Goal: Information Seeking & Learning: Learn about a topic

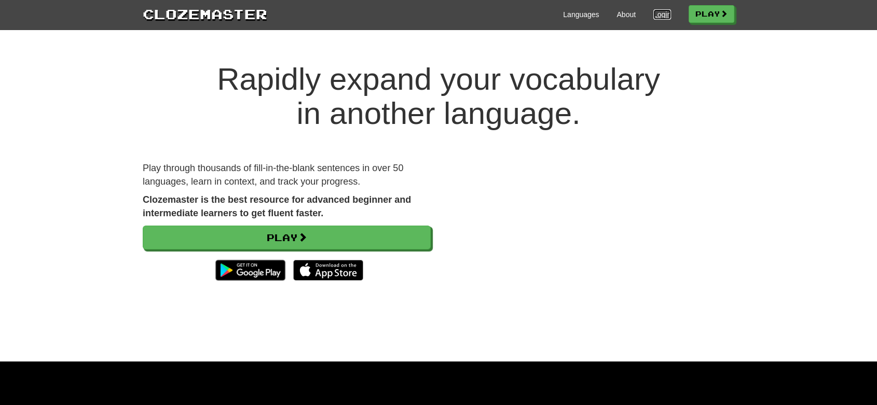
click at [660, 12] on link "Login" at bounding box center [662, 14] width 18 height 10
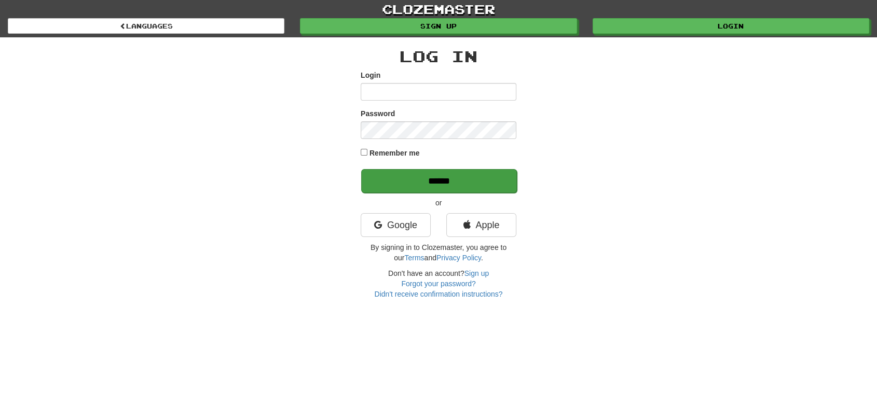
type input "*********"
click at [449, 173] on input "******" at bounding box center [439, 181] width 156 height 24
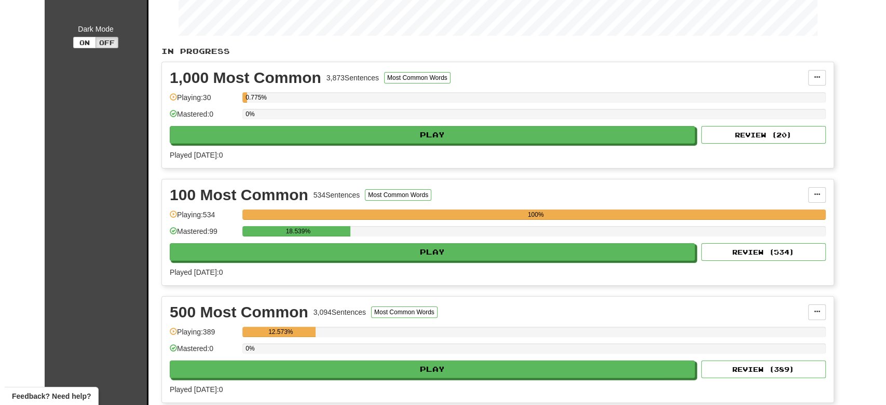
scroll to position [169, 0]
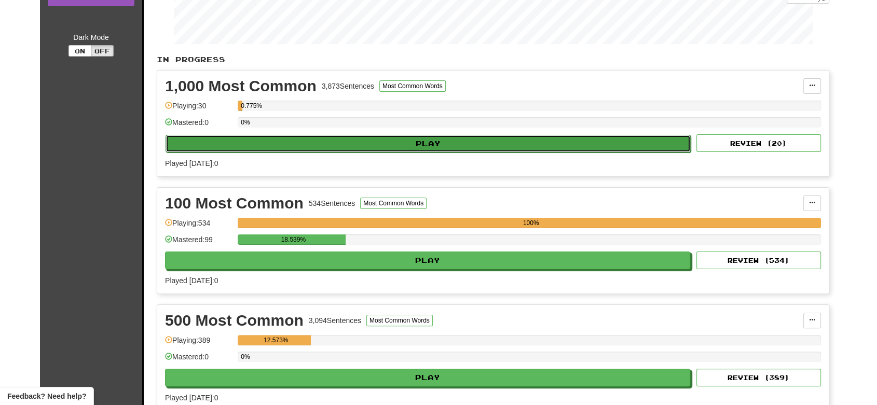
click at [593, 146] on button "Play" at bounding box center [428, 144] width 525 height 18
select select "**"
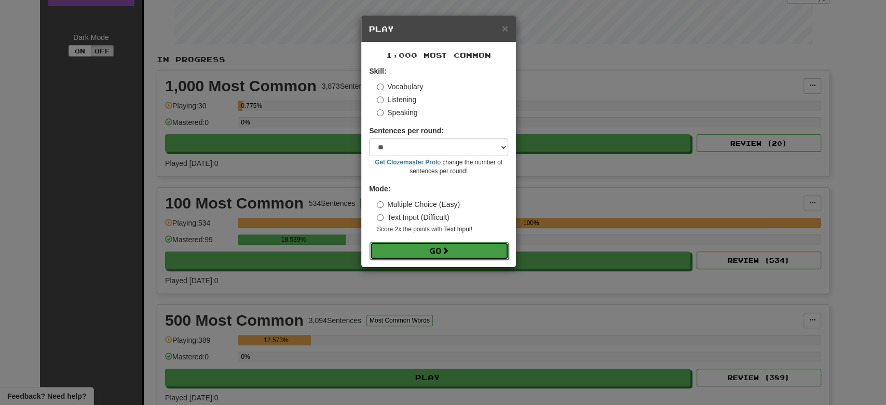
click at [462, 248] on button "Go" at bounding box center [439, 251] width 139 height 18
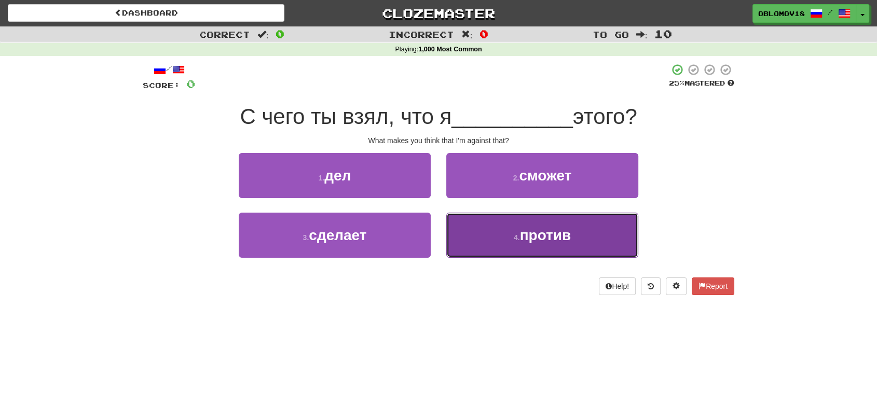
click at [483, 230] on button "4 . против" at bounding box center [542, 235] width 192 height 45
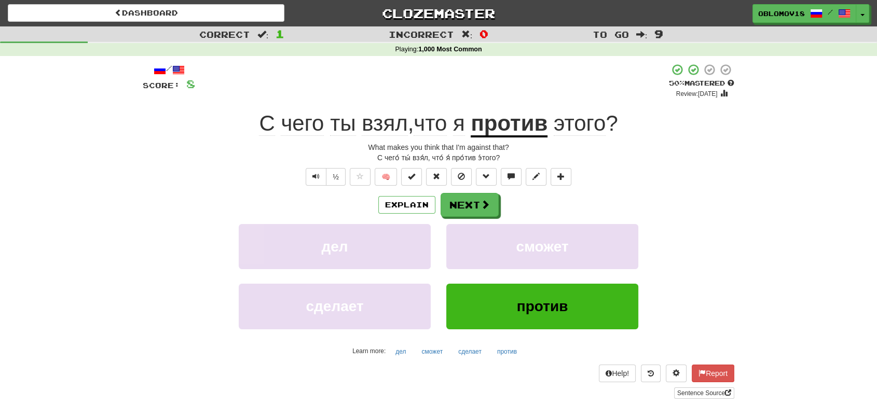
click at [188, 229] on div "дел сможет" at bounding box center [438, 254] width 623 height 60
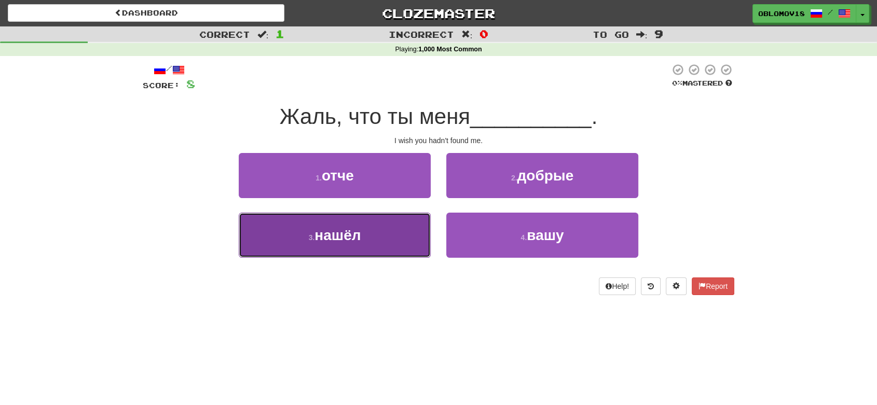
click at [388, 247] on button "3 . нашёл" at bounding box center [335, 235] width 192 height 45
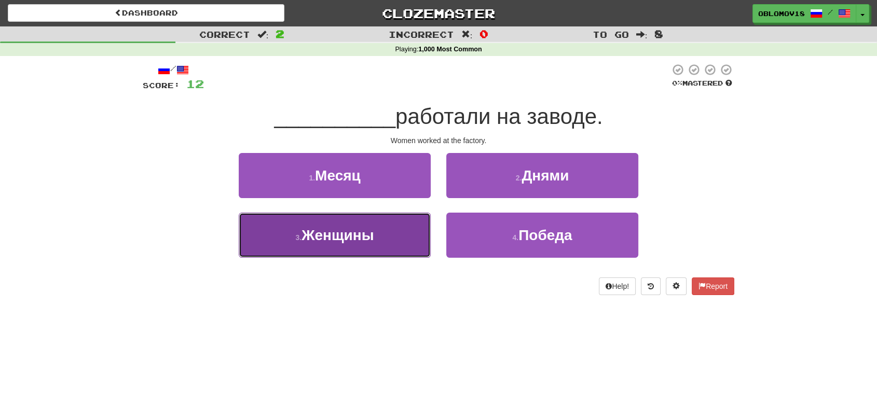
click at [385, 242] on button "3 . Женщины" at bounding box center [335, 235] width 192 height 45
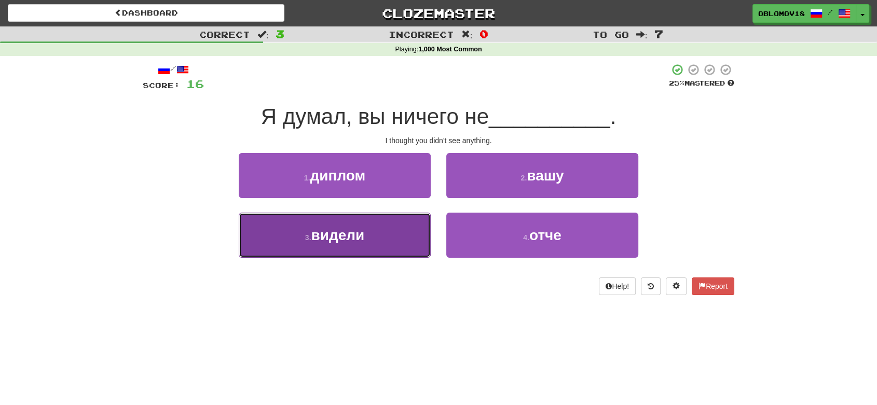
click at [365, 228] on button "3 . видели" at bounding box center [335, 235] width 192 height 45
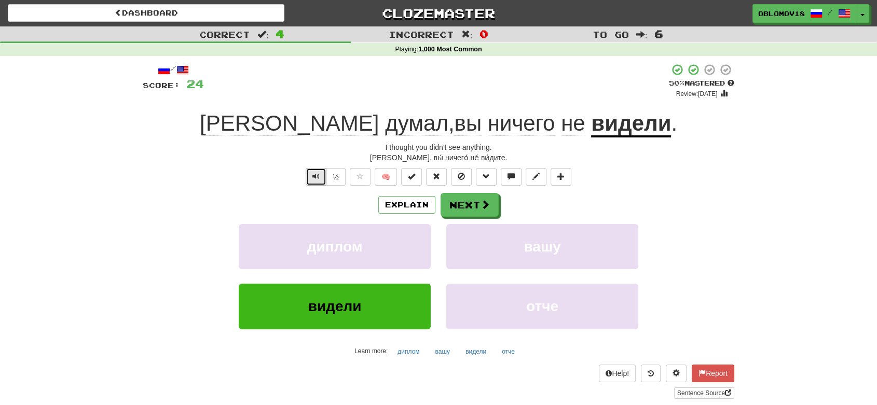
click at [308, 172] on button "Text-to-speech controls" at bounding box center [316, 177] width 21 height 18
click at [485, 208] on span at bounding box center [485, 204] width 9 height 9
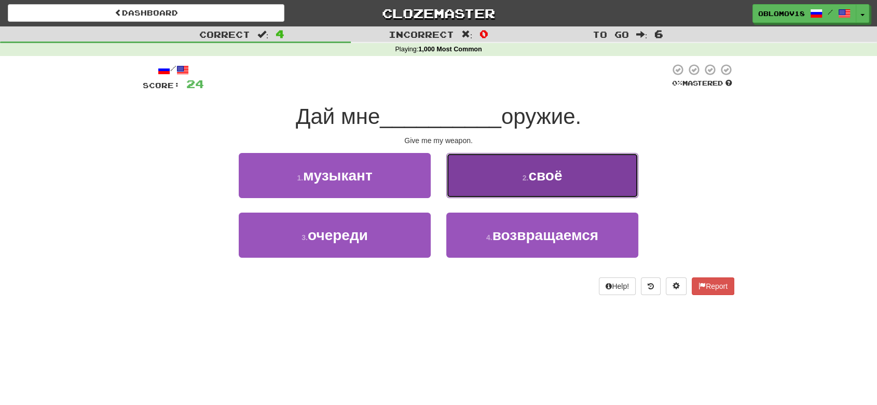
click at [494, 183] on button "2 . своё" at bounding box center [542, 175] width 192 height 45
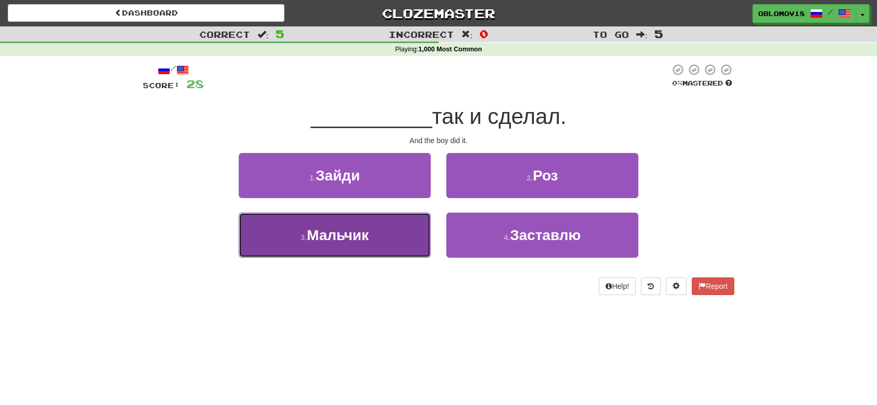
click at [394, 232] on button "3 . Мальчик" at bounding box center [335, 235] width 192 height 45
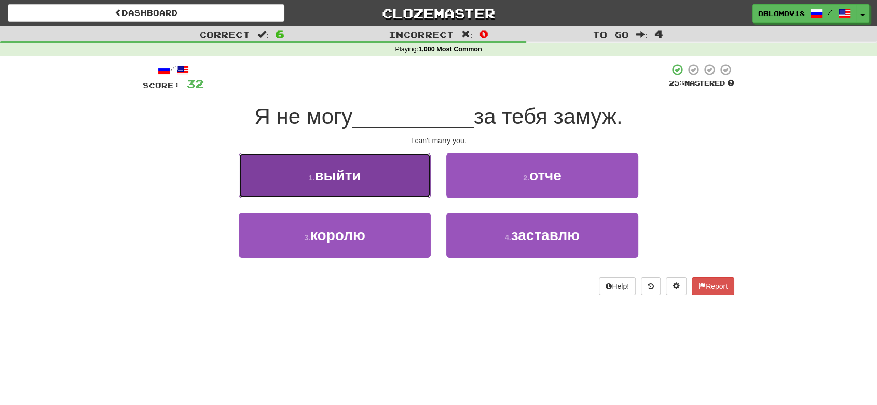
click at [394, 169] on button "1 . выйти" at bounding box center [335, 175] width 192 height 45
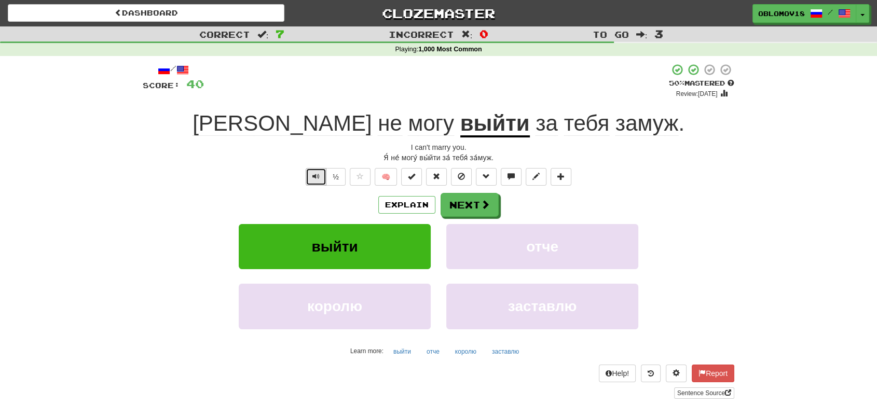
click at [314, 178] on span "Text-to-speech controls" at bounding box center [315, 176] width 7 height 7
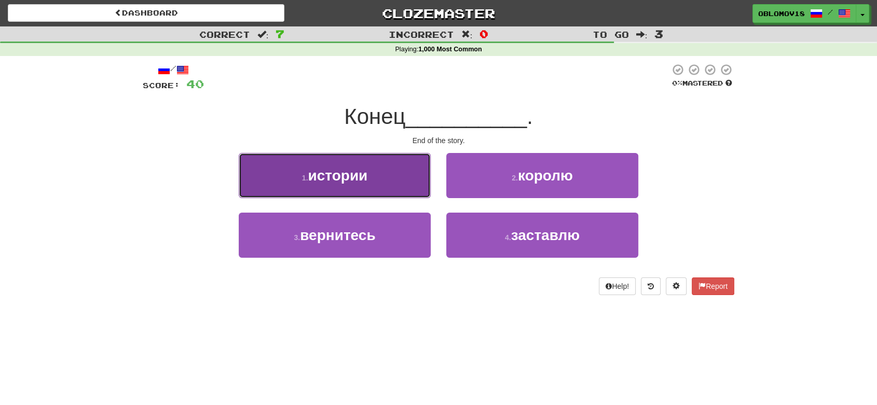
click at [402, 183] on button "1 . истории" at bounding box center [335, 175] width 192 height 45
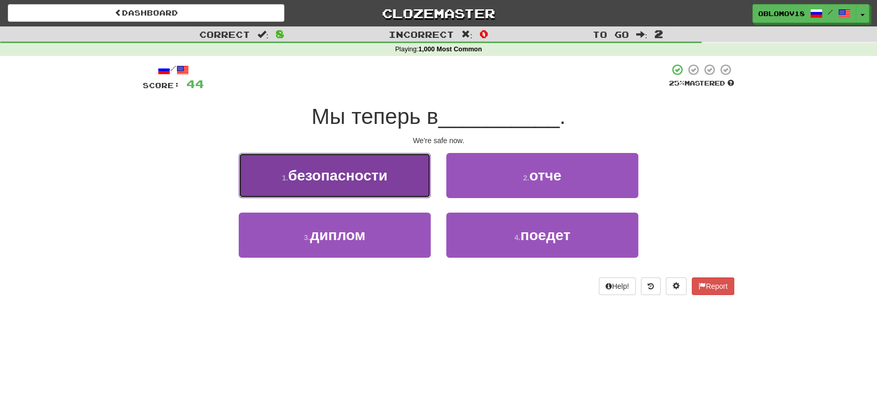
click at [359, 180] on span "безопасности" at bounding box center [337, 176] width 99 height 16
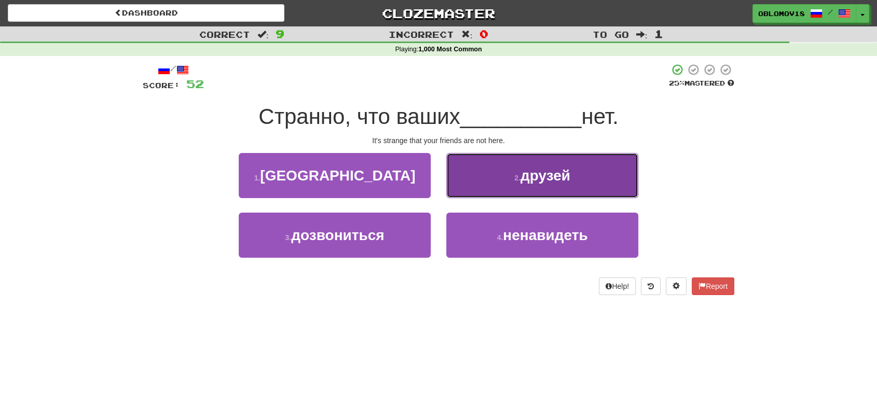
click at [462, 172] on button "2 . друзей" at bounding box center [542, 175] width 192 height 45
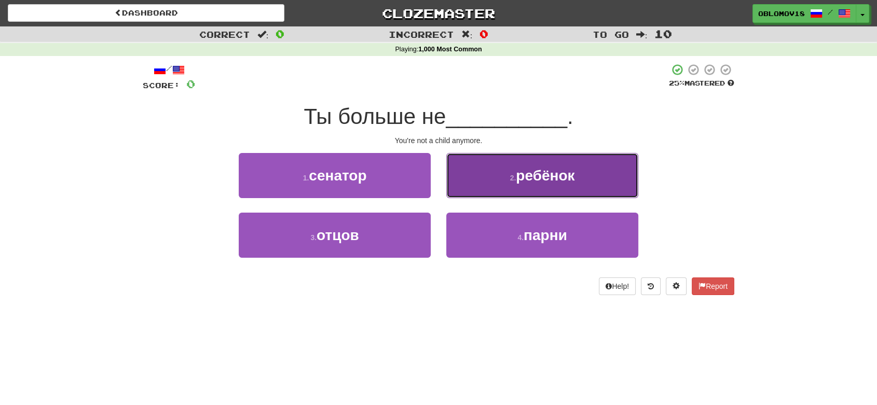
click at [485, 174] on button "2 . ребёнок" at bounding box center [542, 175] width 192 height 45
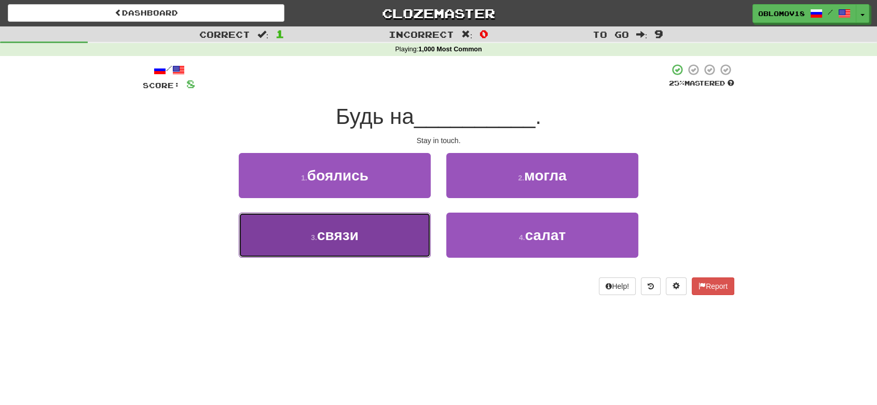
click at [308, 241] on button "3 . связи" at bounding box center [335, 235] width 192 height 45
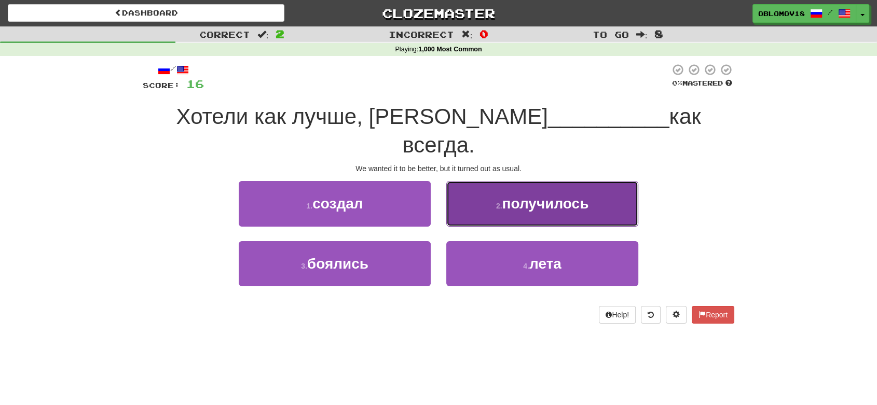
click at [464, 181] on button "2 . получилось" at bounding box center [542, 203] width 192 height 45
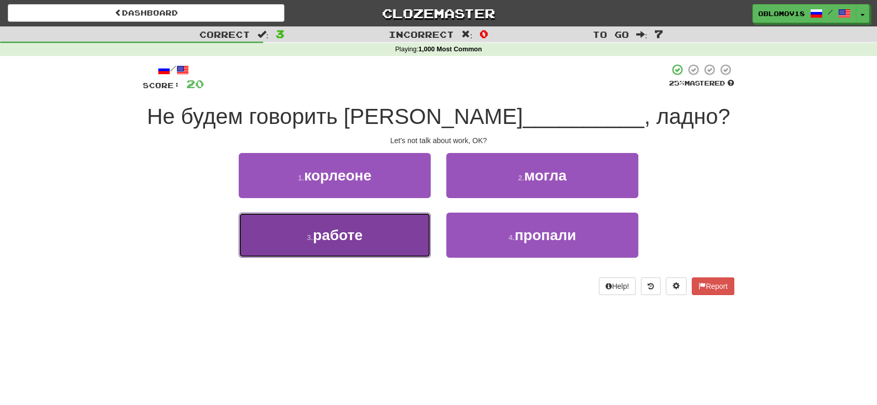
click at [374, 231] on button "3 . работе" at bounding box center [335, 235] width 192 height 45
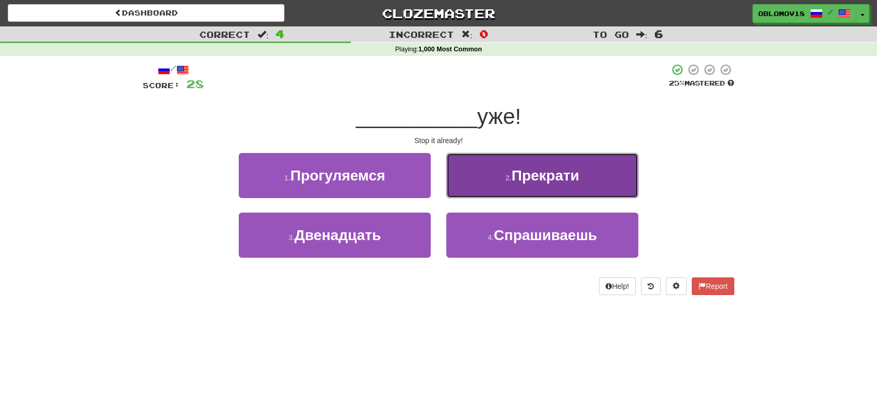
click at [595, 182] on button "2 . Прекрати" at bounding box center [542, 175] width 192 height 45
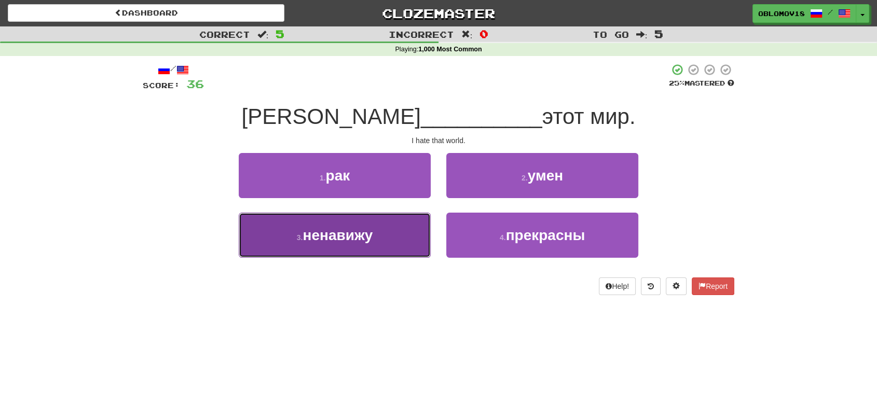
click at [418, 239] on button "3 . ненавижу" at bounding box center [335, 235] width 192 height 45
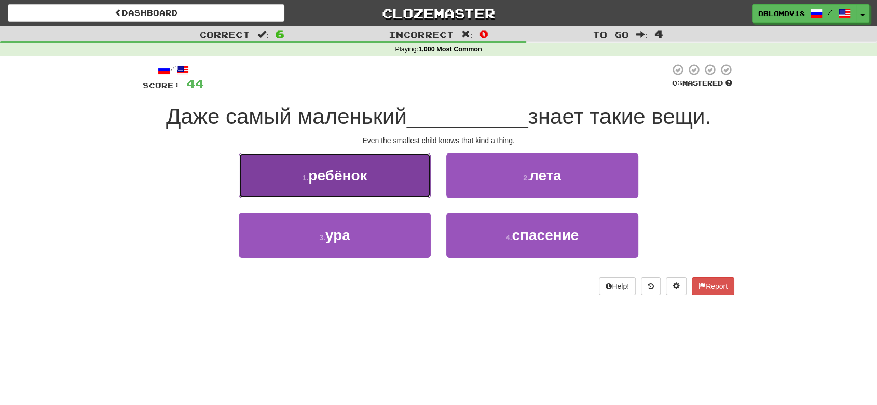
click at [387, 186] on button "1 . ребёнок" at bounding box center [335, 175] width 192 height 45
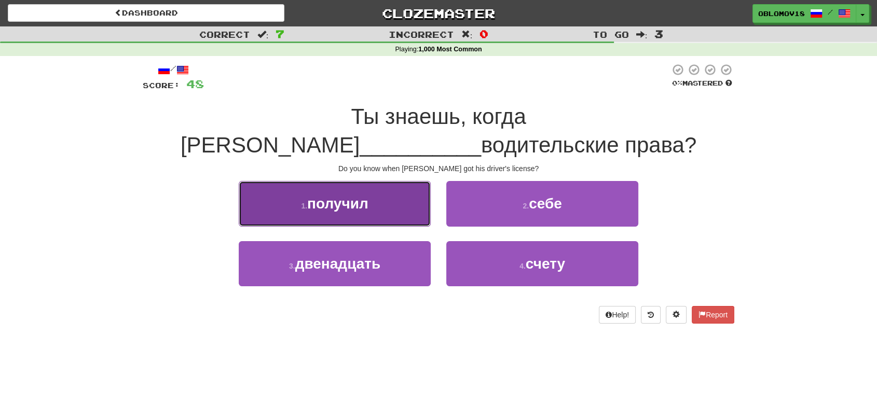
click at [299, 182] on button "1 . получил" at bounding box center [335, 203] width 192 height 45
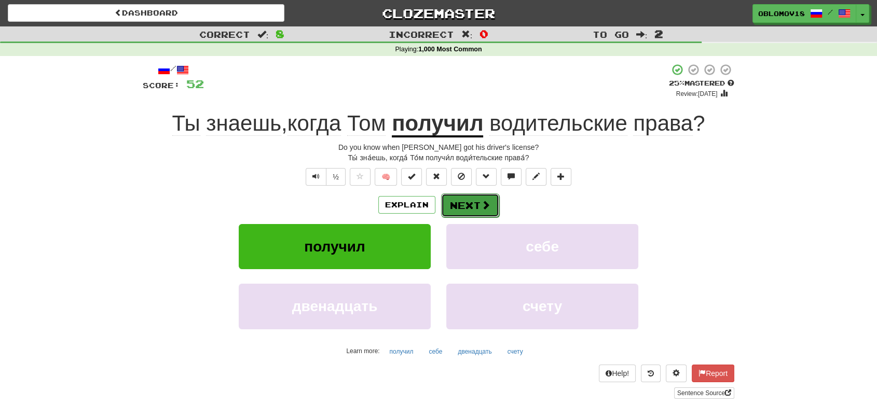
click at [465, 201] on button "Next" at bounding box center [470, 206] width 58 height 24
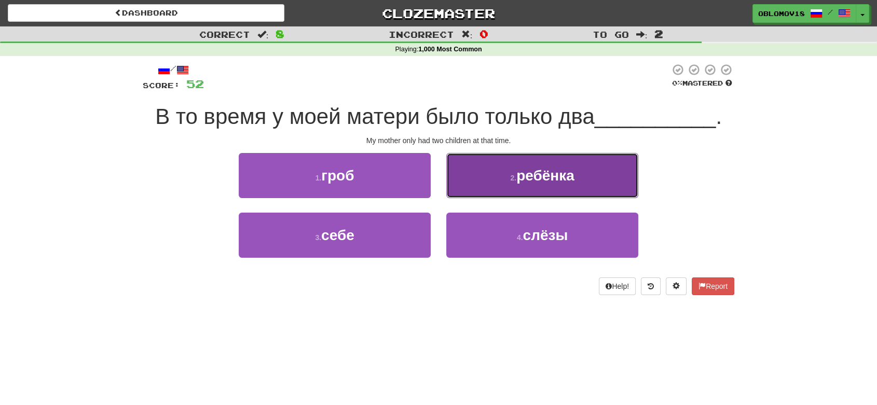
click at [526, 179] on span "ребёнка" at bounding box center [545, 176] width 58 height 16
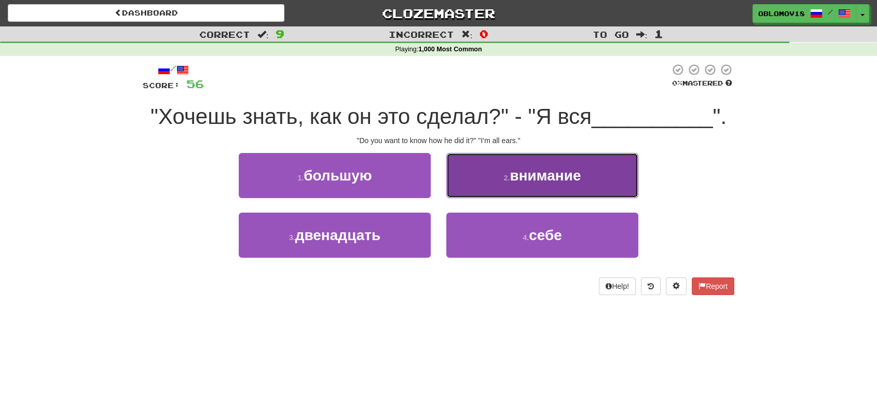
click at [501, 183] on button "2 . внимание" at bounding box center [542, 175] width 192 height 45
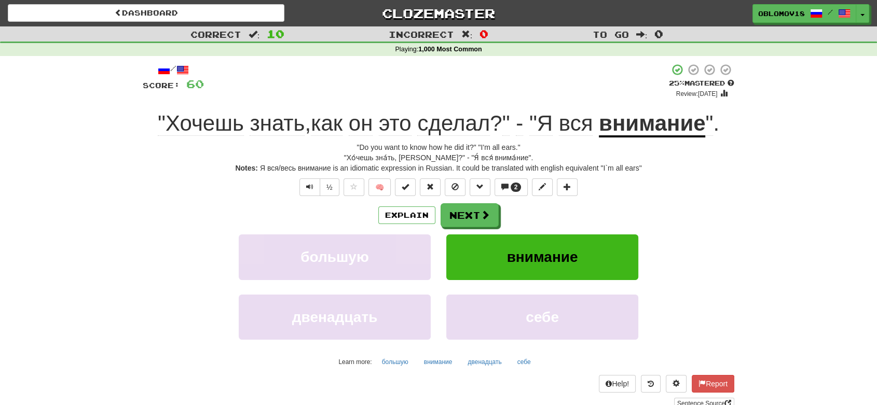
click at [182, 215] on div "Explain Next" at bounding box center [439, 215] width 592 height 24
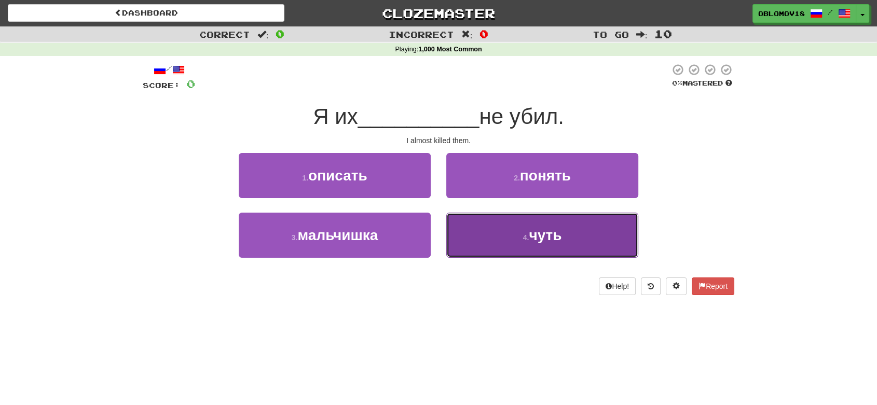
click at [485, 228] on button "4 . чуть" at bounding box center [542, 235] width 192 height 45
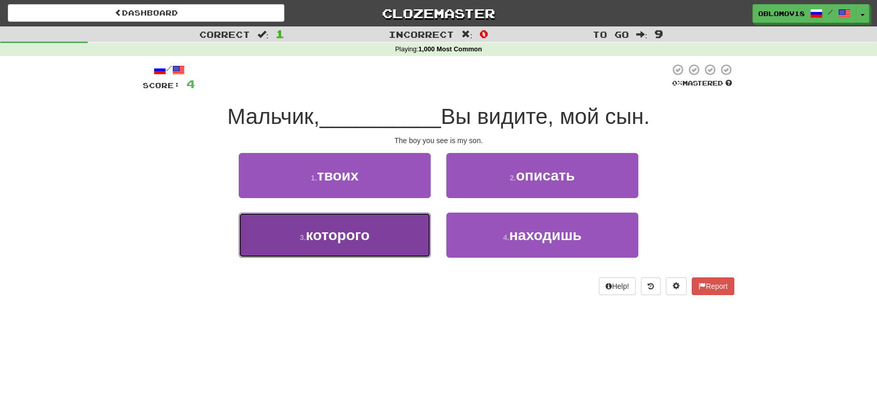
click at [340, 236] on span "которого" at bounding box center [338, 235] width 64 height 16
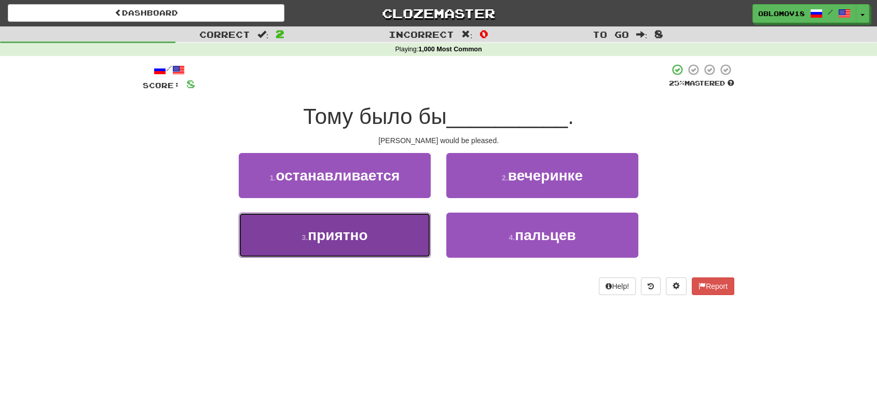
click at [315, 241] on span "приятно" at bounding box center [338, 235] width 60 height 16
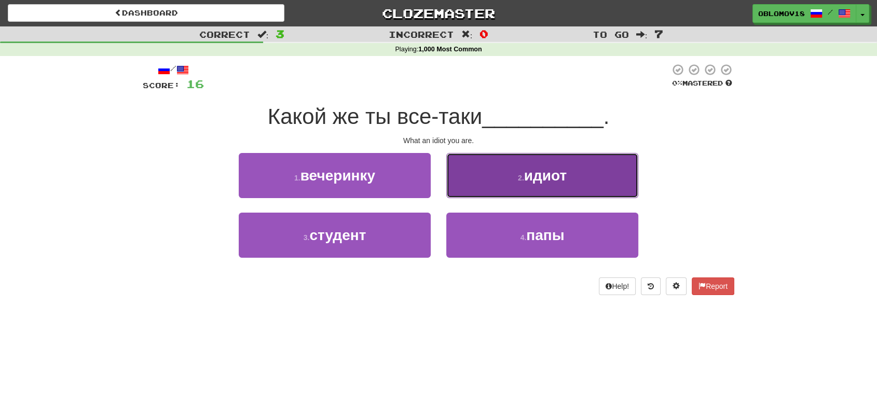
click at [470, 185] on button "2 . идиот" at bounding box center [542, 175] width 192 height 45
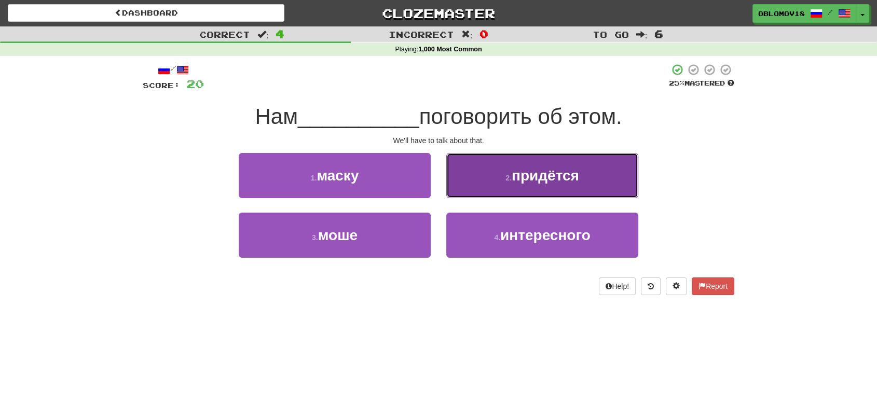
click at [521, 184] on span "придётся" at bounding box center [545, 176] width 67 height 16
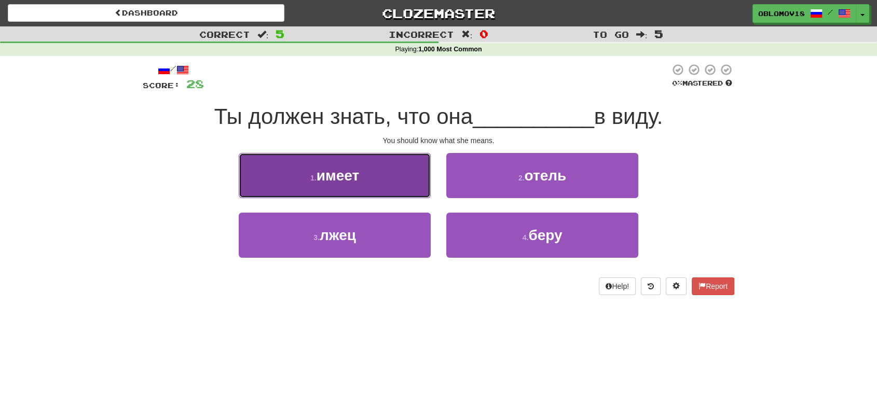
click at [331, 189] on button "1 . имеет" at bounding box center [335, 175] width 192 height 45
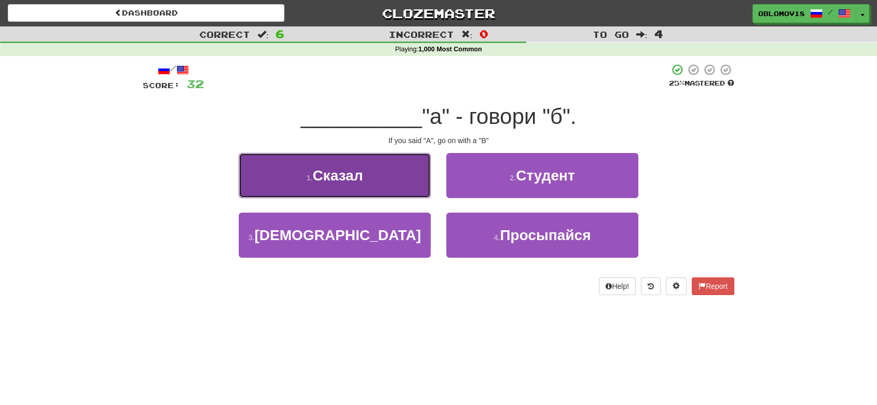
click at [274, 189] on button "1 . Сказал" at bounding box center [335, 175] width 192 height 45
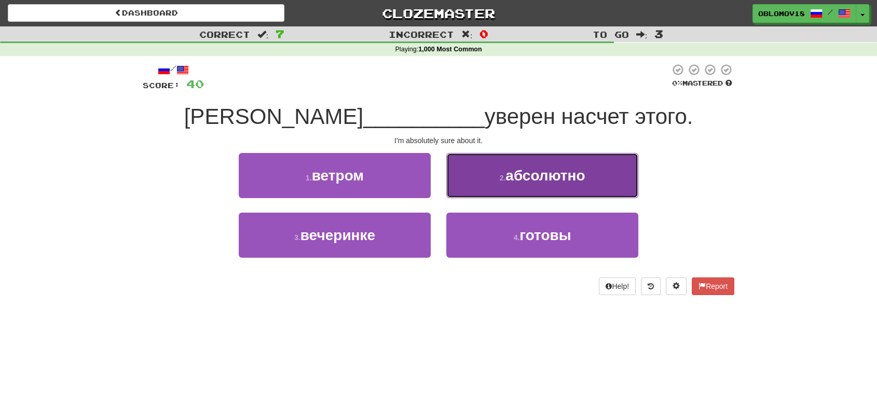
click at [495, 182] on button "2 . абсолютно" at bounding box center [542, 175] width 192 height 45
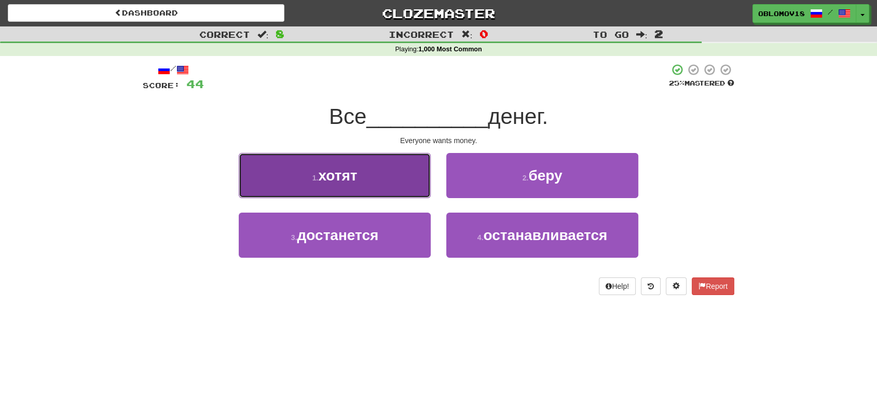
click at [302, 182] on button "1 . хотят" at bounding box center [335, 175] width 192 height 45
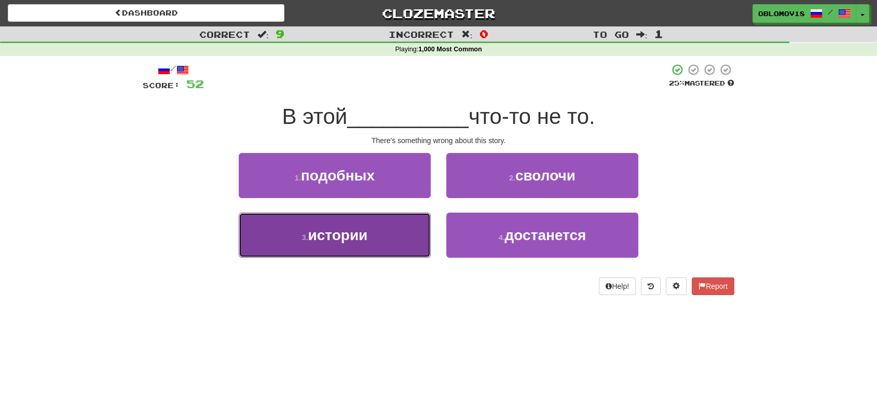
click at [309, 239] on span "истории" at bounding box center [338, 235] width 60 height 16
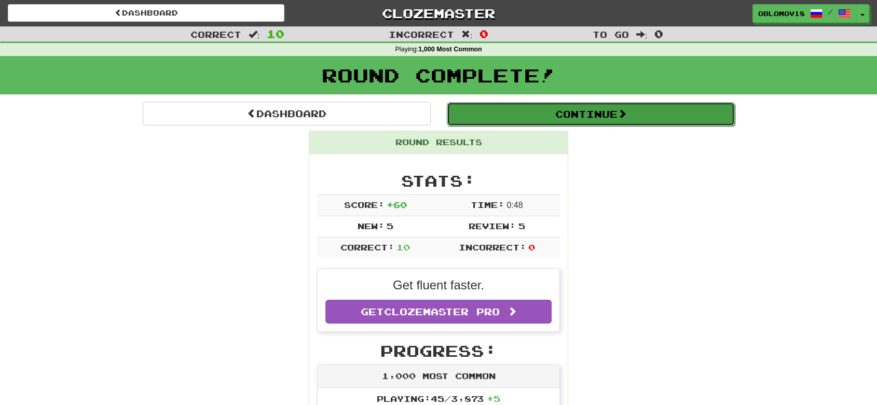
click at [515, 107] on button "Continue" at bounding box center [591, 114] width 288 height 24
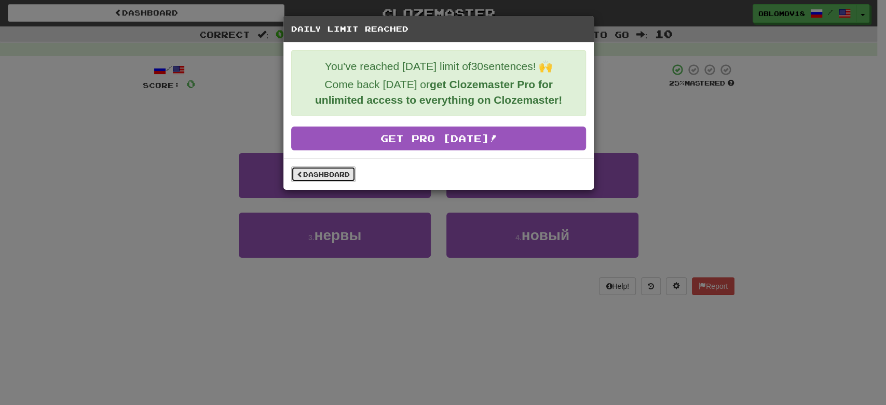
click at [338, 167] on link "Dashboard" at bounding box center [323, 175] width 64 height 16
